Goal: Communication & Community: Answer question/provide support

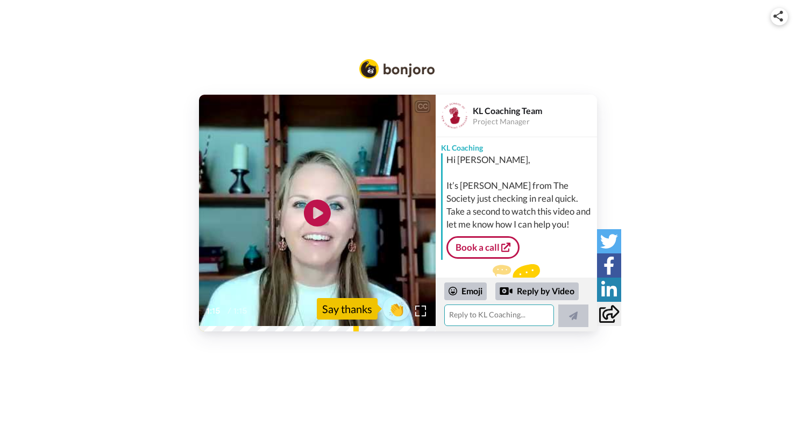
scroll to position [31, 0]
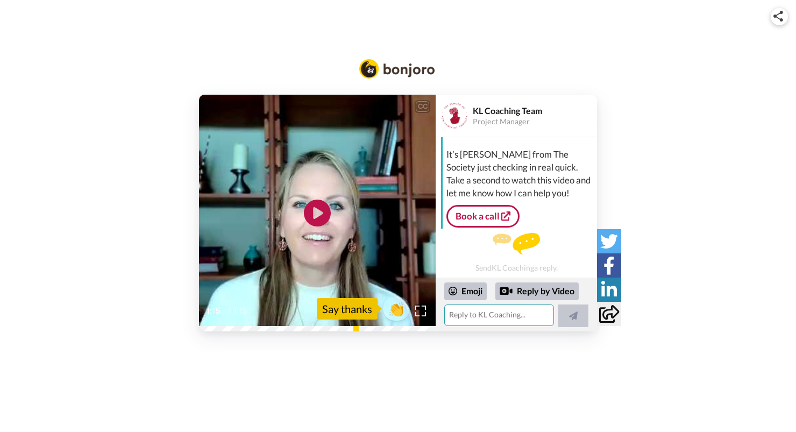
drag, startPoint x: 487, startPoint y: 321, endPoint x: 494, endPoint y: 316, distance: 8.5
click at [488, 321] on textarea at bounding box center [499, 315] width 110 height 22
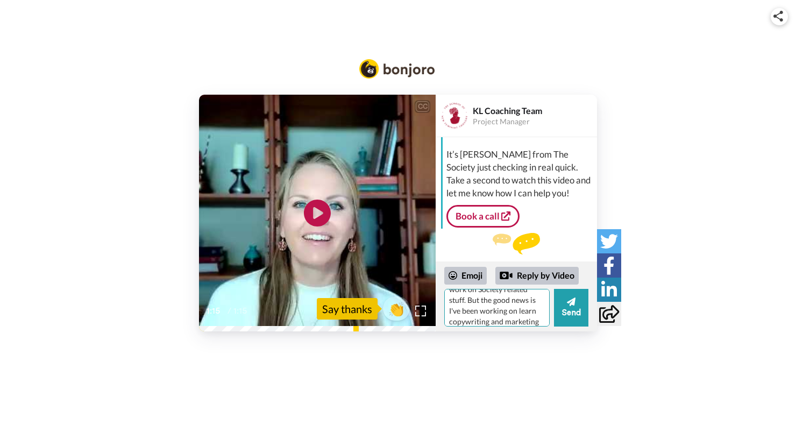
scroll to position [37, 0]
click at [477, 306] on textarea "Hi [PERSON_NAME]! I haven't had tons of time to work on Society related stuff. …" at bounding box center [496, 308] width 105 height 38
click at [573, 310] on button "Send" at bounding box center [571, 308] width 34 height 38
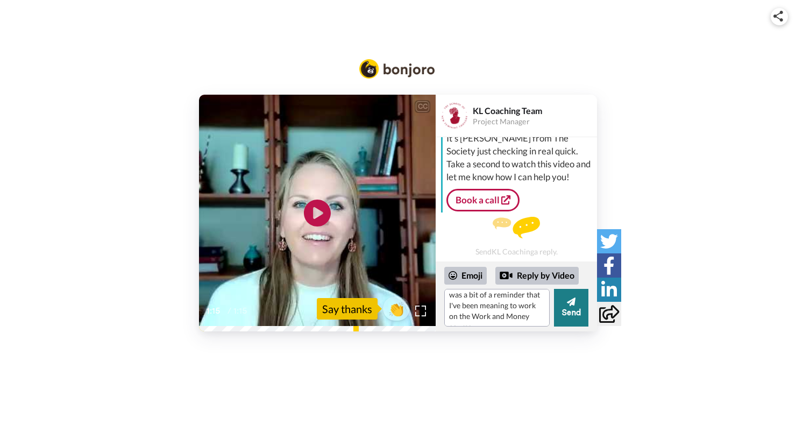
click at [570, 307] on icon at bounding box center [571, 301] width 9 height 11
drag, startPoint x: 450, startPoint y: 299, endPoint x: 501, endPoint y: 310, distance: 52.2
click at [501, 310] on textarea "Hi [PERSON_NAME]! I haven't had tons of time to work on Society related stuff. …" at bounding box center [496, 308] width 105 height 38
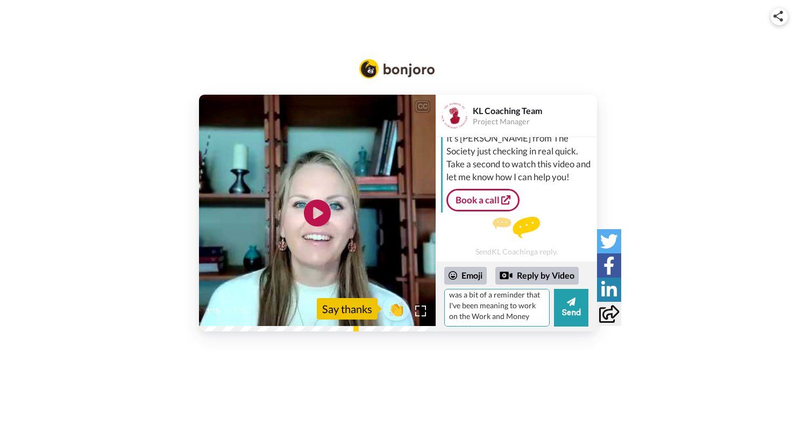
drag, startPoint x: 497, startPoint y: 317, endPoint x: 555, endPoint y: 367, distance: 76.6
click at [550, 327] on textarea "Hi [PERSON_NAME]! I haven't had tons of time to work on Society related stuff. …" at bounding box center [496, 308] width 105 height 38
click at [569, 310] on button "Send" at bounding box center [571, 308] width 34 height 38
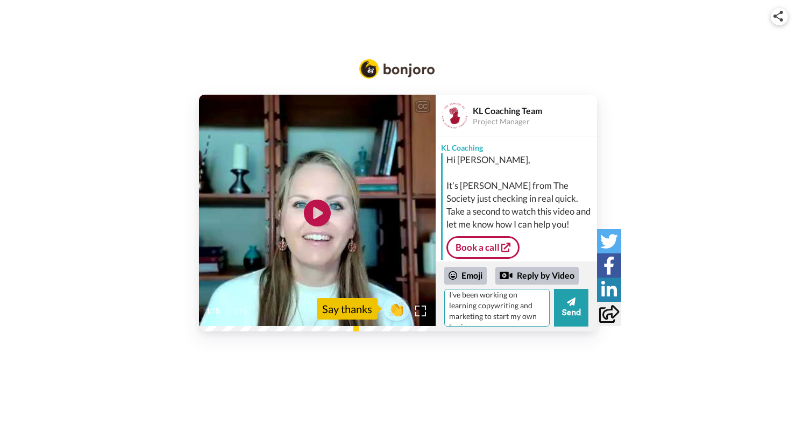
click at [506, 319] on textarea "Hi [PERSON_NAME]! I haven't had tons of time to work on Society related stuff. …" at bounding box center [496, 308] width 105 height 38
paste textarea "I can definitely see the almost 5 years (!!) of thought work in dealing with th…"
type textarea "Hi [PERSON_NAME]! I haven't had tons of time to work on Society related stuff. …"
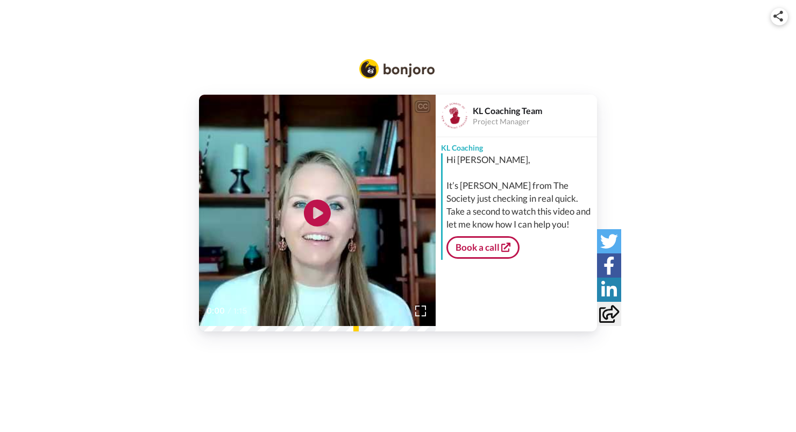
click at [484, 314] on div "KL Coaching Team Project Manager KL Coaching Hi Ayesha, It’s Anna from The Soci…" at bounding box center [516, 213] width 161 height 237
click at [313, 210] on icon at bounding box center [317, 213] width 29 height 29
click at [386, 331] on div "Hey there, it's Anna from the Feminist Self Help Society. 0:02 / 1:15" at bounding box center [317, 305] width 237 height 54
click at [495, 305] on div "KL Coaching Team Project Manager KL Coaching Hi Ayesha, It’s Anna from The Soci…" at bounding box center [516, 213] width 161 height 237
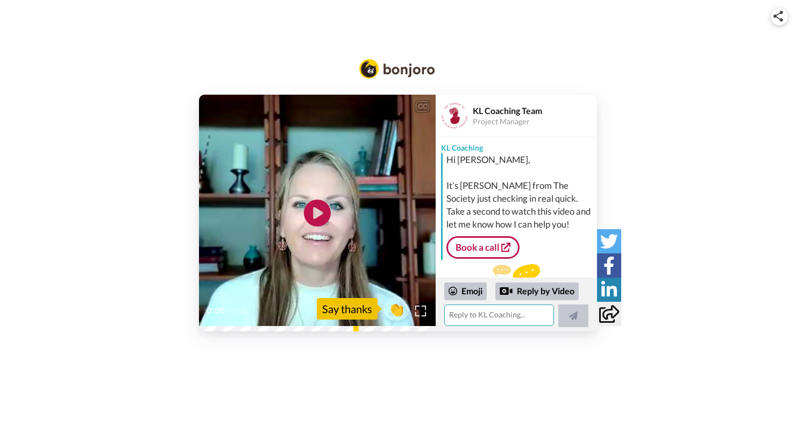
click at [488, 317] on textarea at bounding box center [499, 315] width 110 height 22
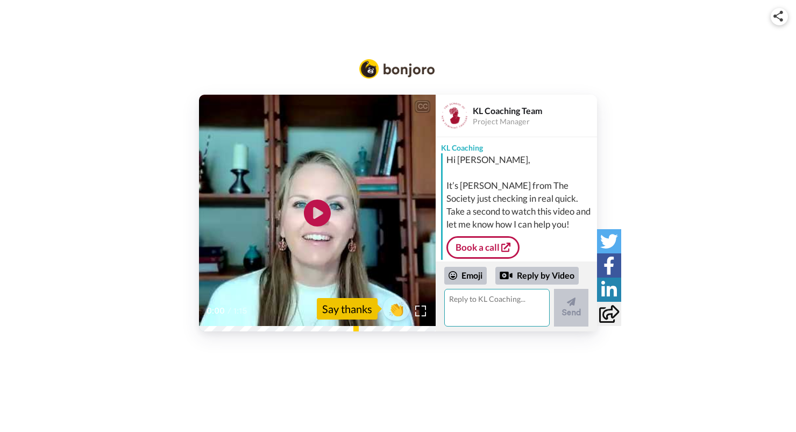
paste textarea "Hi [PERSON_NAME]! I haven't had tons of time to work on Society related stuff. …"
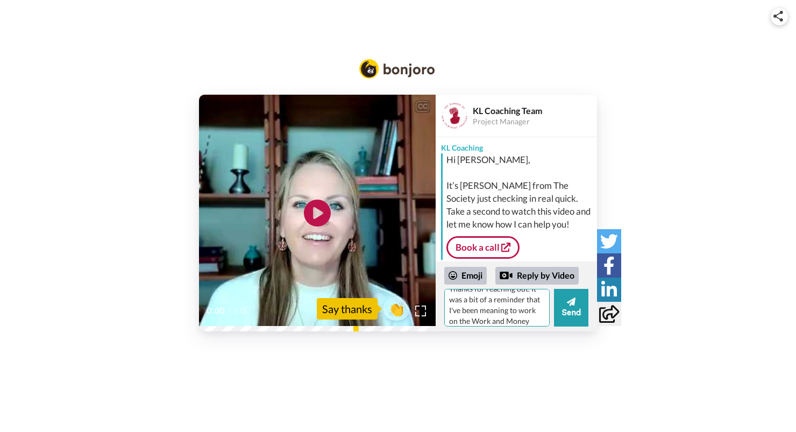
scroll to position [144, 0]
type textarea "Hi [PERSON_NAME]! I haven't had tons of time to work on Society related stuff. …"
click at [566, 306] on button "Send" at bounding box center [571, 308] width 34 height 38
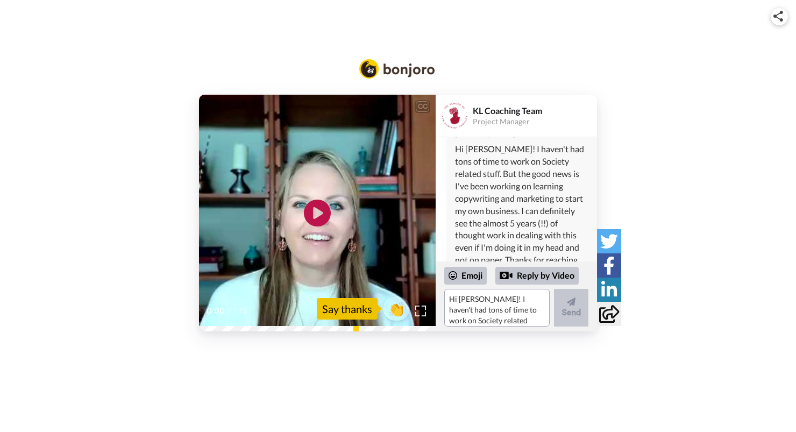
scroll to position [216, 0]
